Goal: Information Seeking & Learning: Understand process/instructions

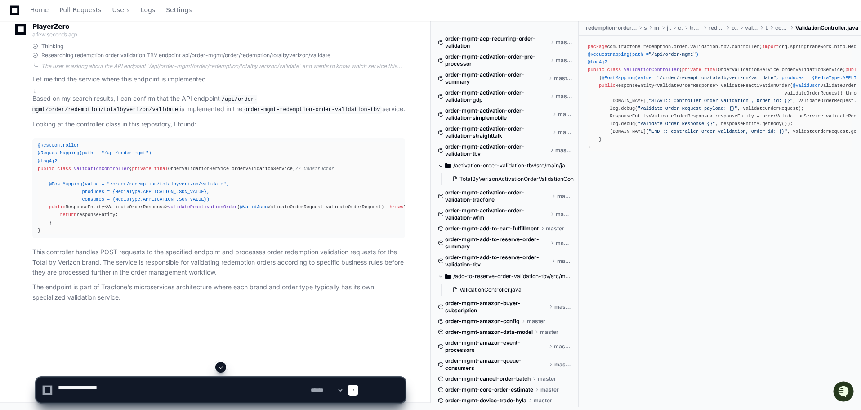
click at [129, 388] on textarea at bounding box center [182, 389] width 253 height 25
type textarea "**********"
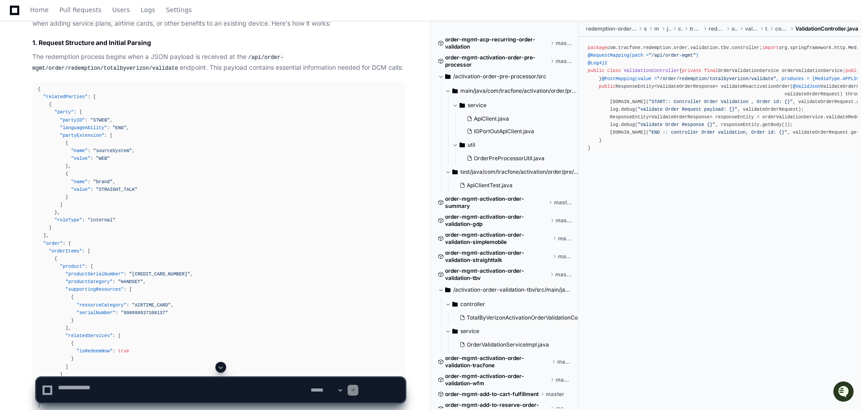
scroll to position [899, 0]
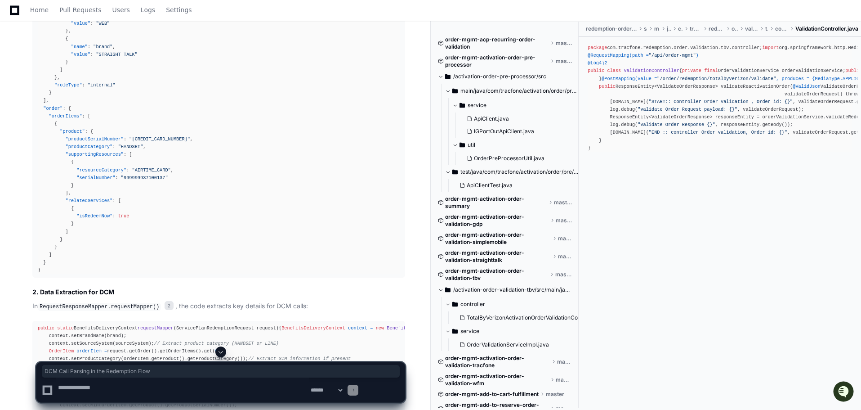
drag, startPoint x: 37, startPoint y: 147, endPoint x: 198, endPoint y: 148, distance: 161.4
copy h2 "DCM Call Parsing in the Redemption Flow"
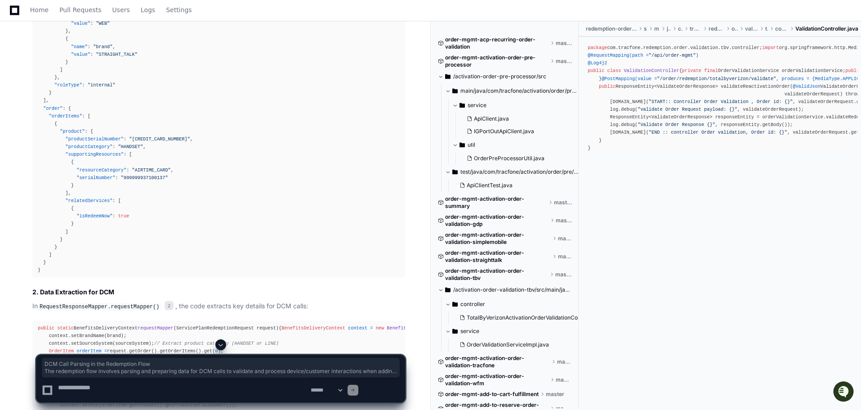
drag, startPoint x: 40, startPoint y: 146, endPoint x: 216, endPoint y: 262, distance: 211.0
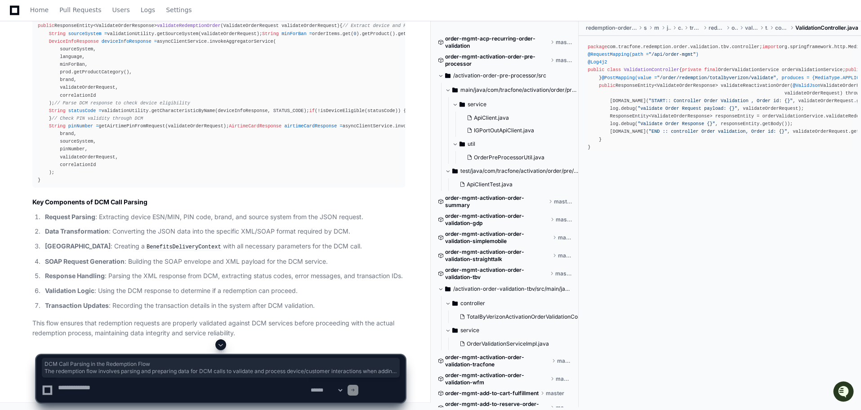
scroll to position [3461, 0]
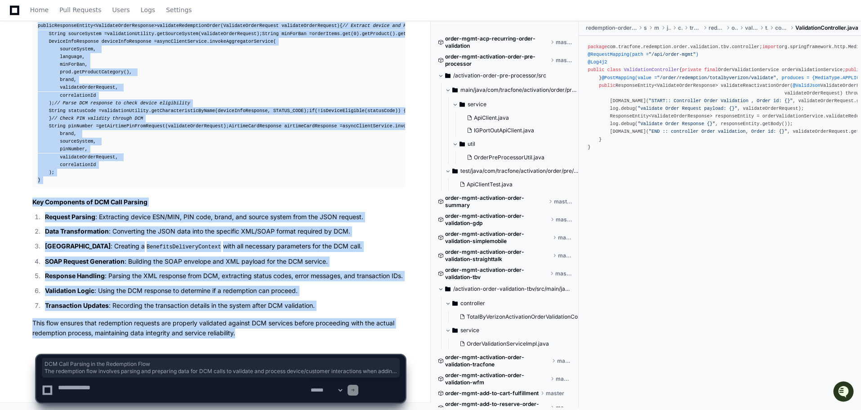
copy article "DCM Call Parsing in the Redemption Flow The redemption flow involves parsing an…"
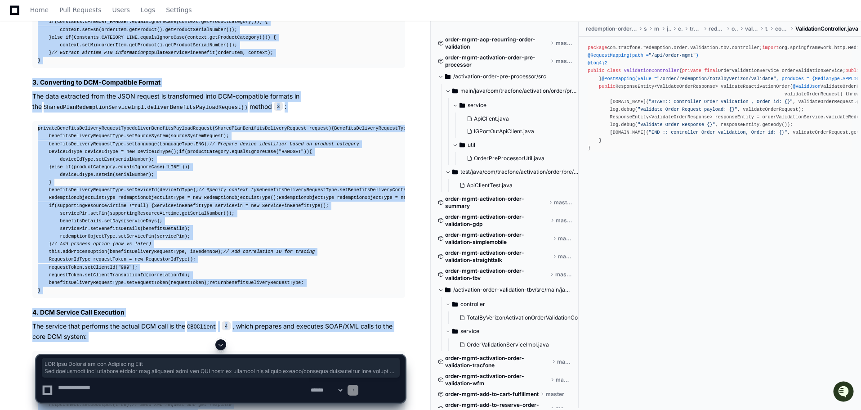
scroll to position [1483, 0]
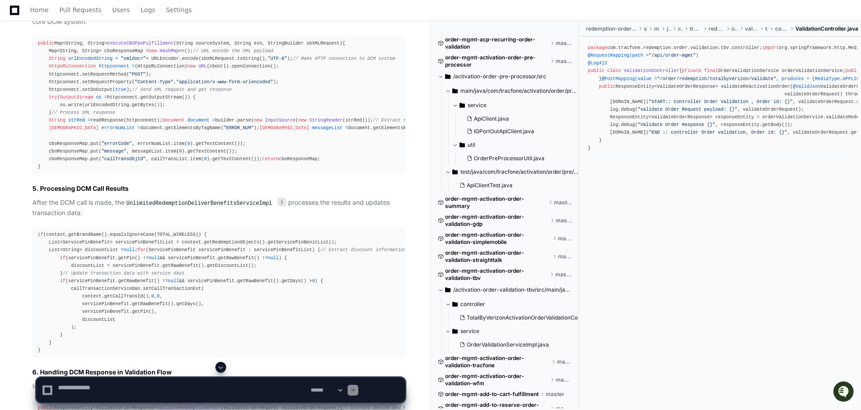
scroll to position [1618, 0]
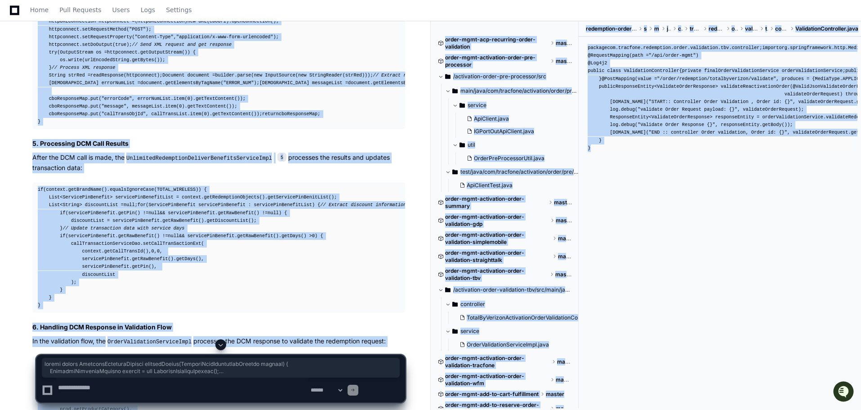
drag, startPoint x: 46, startPoint y: 32, endPoint x: 124, endPoint y: 294, distance: 273.7
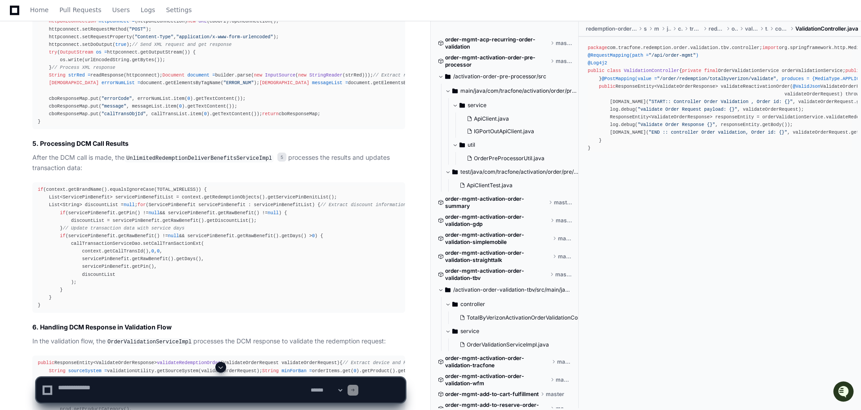
scroll to position [1438, 0]
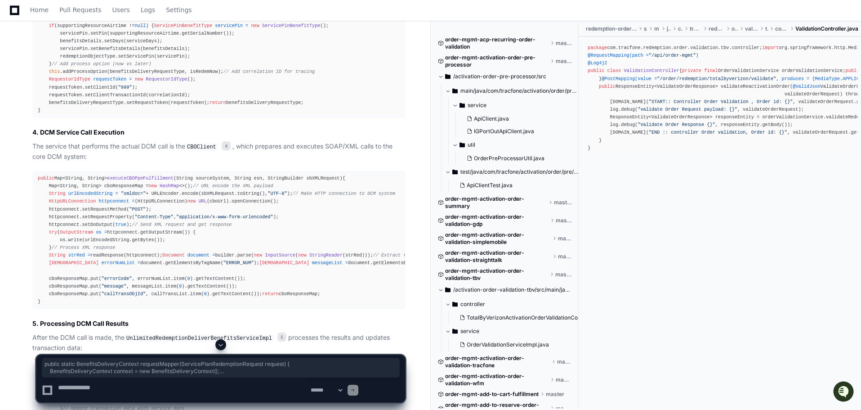
drag, startPoint x: 46, startPoint y: 213, endPoint x: 94, endPoint y: 273, distance: 76.5
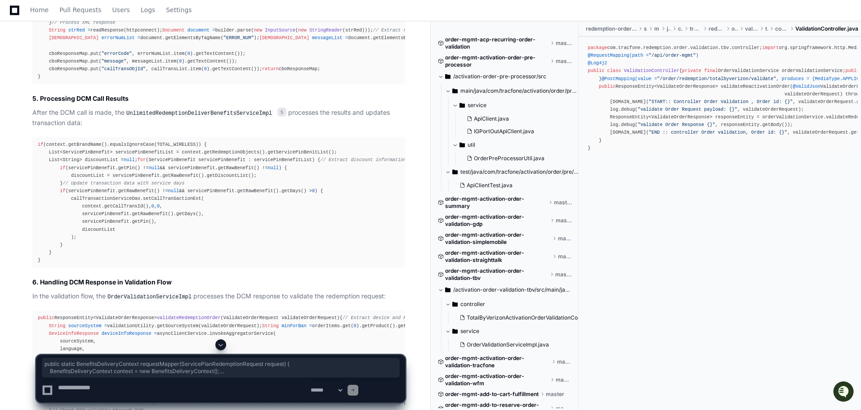
copy div "public static BenefitsDeliveryContext requestMapper (ServicePlanRedemptionReque…"
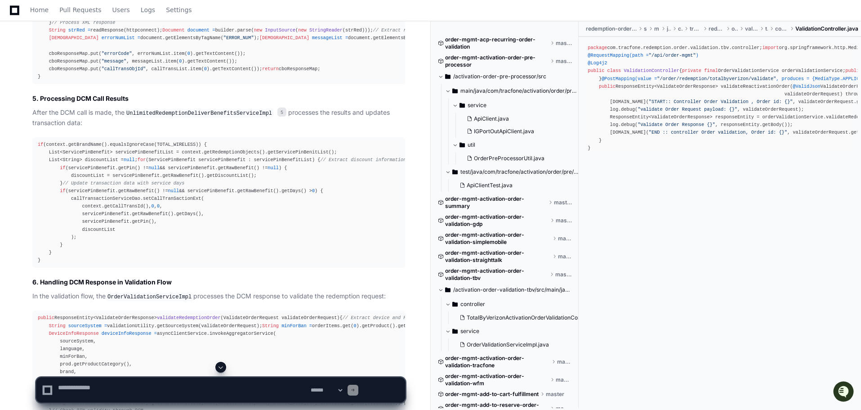
scroll to position [1573, 0]
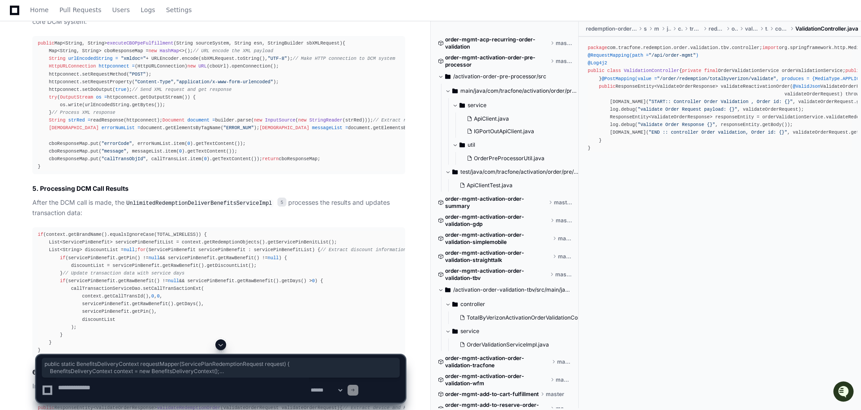
drag, startPoint x: 46, startPoint y: 80, endPoint x: 180, endPoint y: 227, distance: 199.3
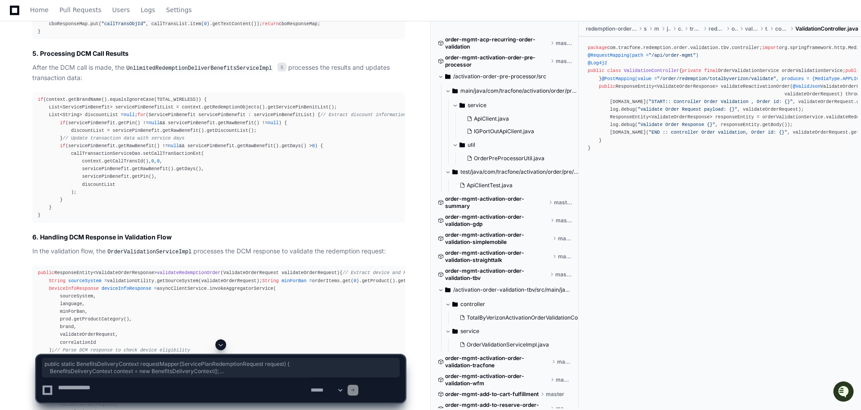
copy div "public static BenefitsDeliveryContext requestMapper (ServicePlanRedemptionReque…"
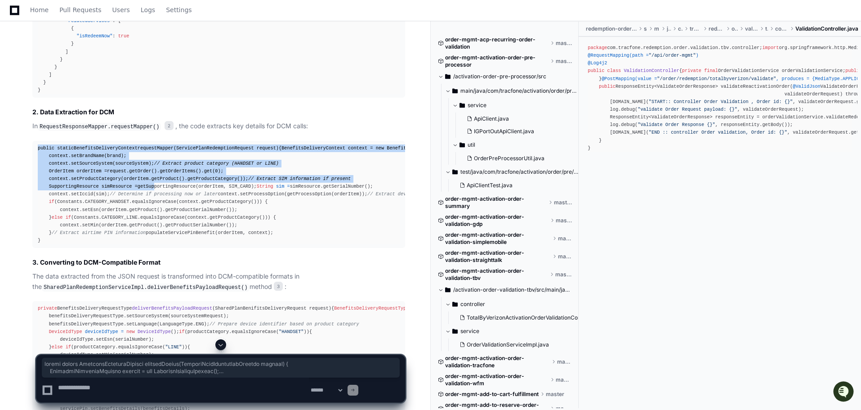
scroll to position [989, 0]
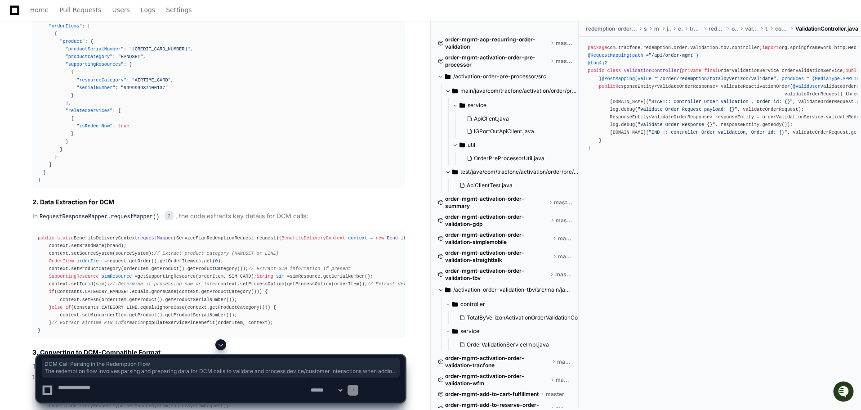
drag, startPoint x: 41, startPoint y: 59, endPoint x: 187, endPoint y: 235, distance: 228.3
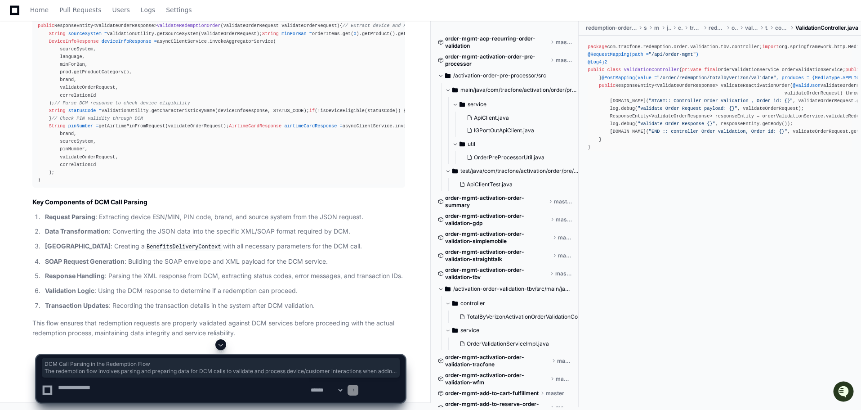
scroll to position [3461, 0]
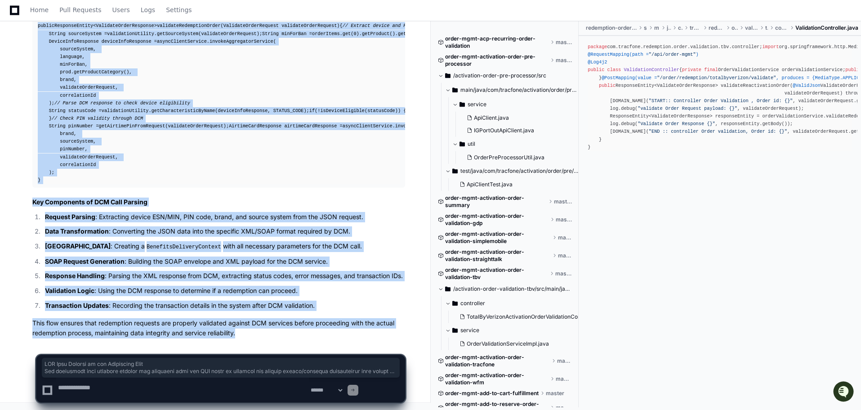
click at [397, 318] on p "This flow ensures that redemption requests are properly validated against DCM s…" at bounding box center [218, 328] width 373 height 21
copy article "DCM Call Parsing in the Redemption Flow The redemption flow involves parsing an…"
click at [287, 226] on p "Data Transformation : Converting the JSON data into the specific XML/SOAP forma…" at bounding box center [225, 231] width 360 height 10
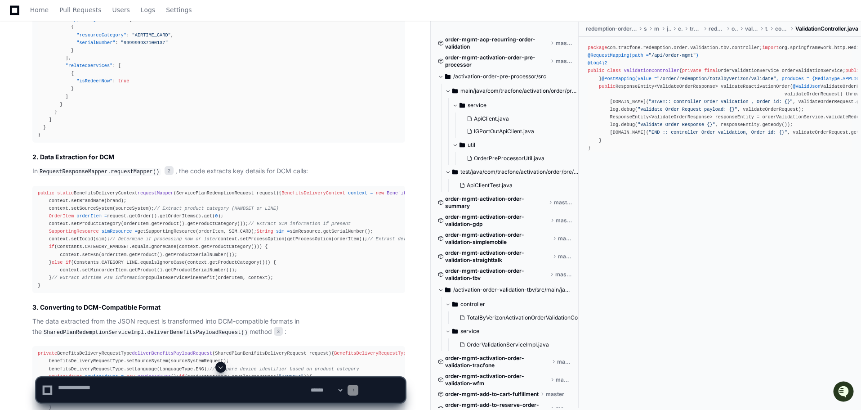
scroll to position [944, 0]
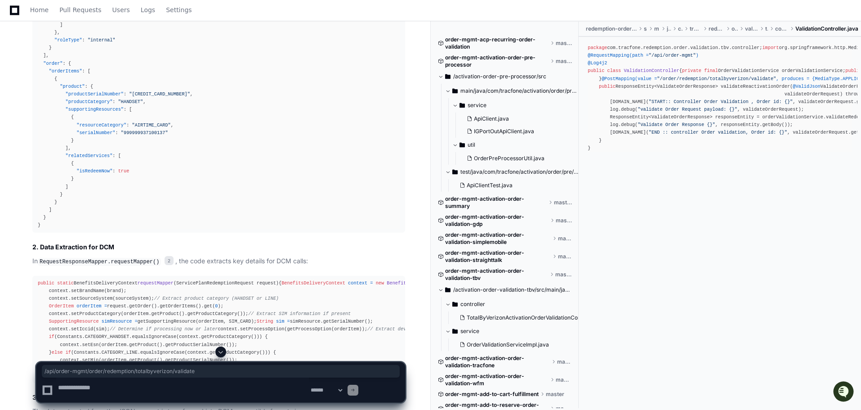
drag, startPoint x: 314, startPoint y: 190, endPoint x: 208, endPoint y: 204, distance: 106.6
